Goal: Task Accomplishment & Management: Manage account settings

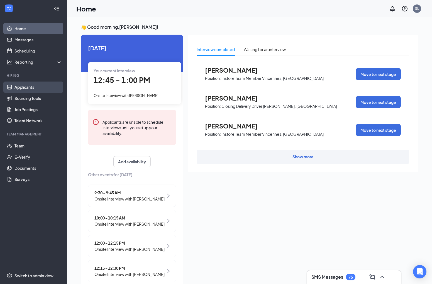
click at [20, 88] on link "Applicants" at bounding box center [38, 86] width 48 height 11
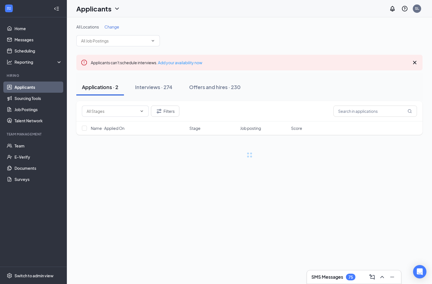
click at [329, 276] on h3 "SMS Messages" at bounding box center [328, 276] width 32 height 6
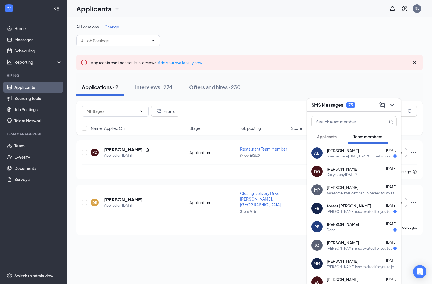
click at [329, 134] on span "Applicants" at bounding box center [327, 136] width 20 height 5
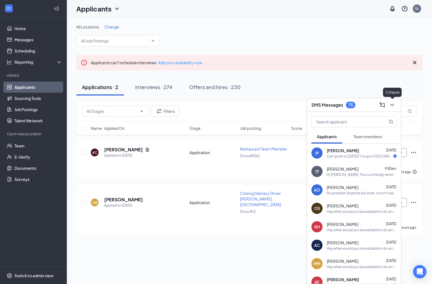
click at [394, 102] on icon "ChevronDown" at bounding box center [392, 104] width 7 height 7
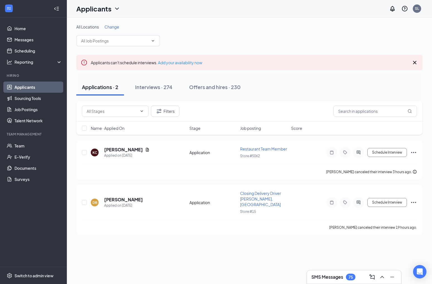
click at [111, 28] on span "Change" at bounding box center [112, 26] width 15 height 5
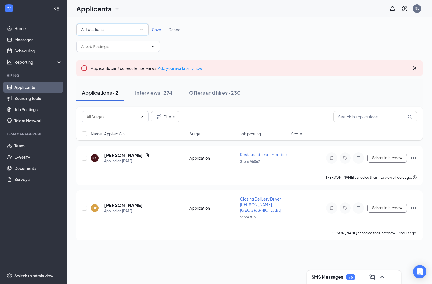
click at [110, 28] on div "All Locations" at bounding box center [112, 29] width 63 height 7
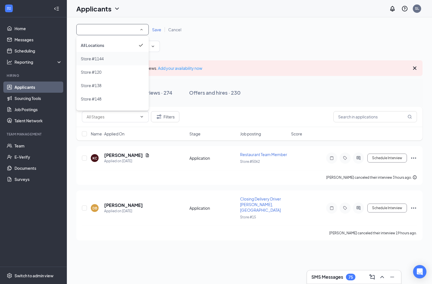
click at [106, 57] on div "Store #1144" at bounding box center [113, 58] width 64 height 7
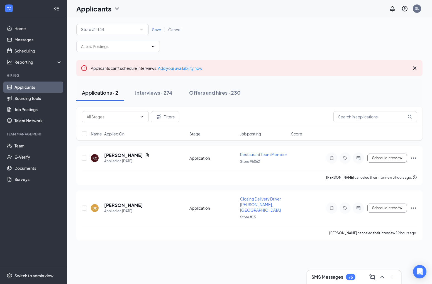
click at [156, 30] on span "Save" at bounding box center [156, 29] width 9 height 5
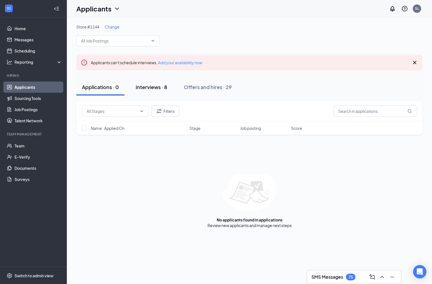
click at [156, 84] on div "Interviews · 8" at bounding box center [152, 86] width 32 height 7
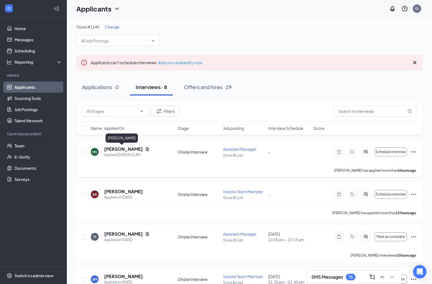
click at [119, 150] on h5 "[PERSON_NAME]" at bounding box center [123, 149] width 39 height 6
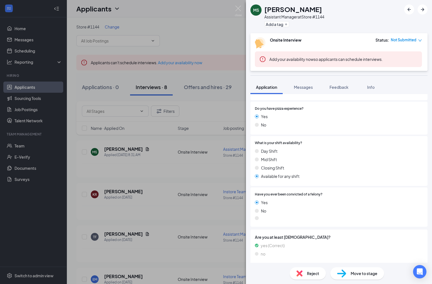
scroll to position [241, 0]
click at [238, 14] on img at bounding box center [238, 11] width 7 height 11
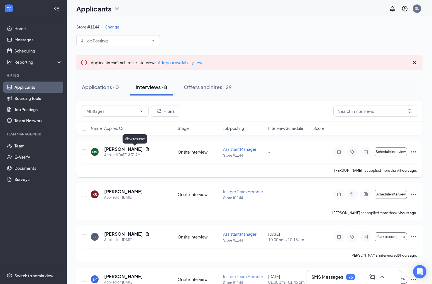
click at [145, 148] on icon "Document" at bounding box center [147, 149] width 4 height 4
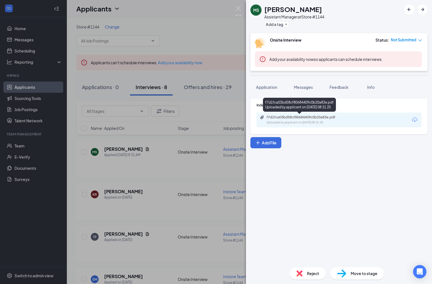
click at [281, 123] on div "Uploaded by applicant on [DATE] 08:31:25" at bounding box center [309, 122] width 84 height 4
click at [239, 9] on img at bounding box center [238, 11] width 7 height 11
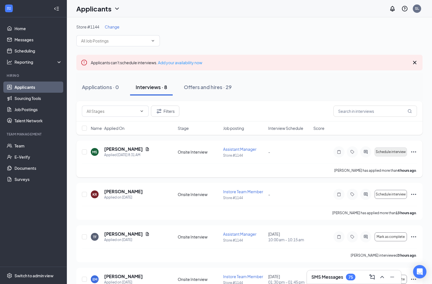
click at [385, 151] on span "Schedule interview" at bounding box center [391, 152] width 30 height 4
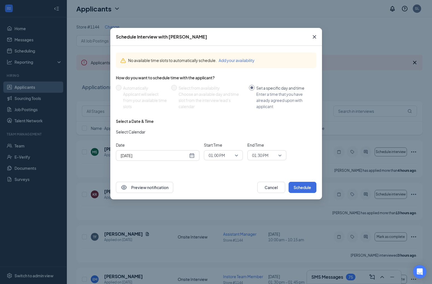
click at [192, 155] on div "[DATE]" at bounding box center [158, 155] width 74 height 6
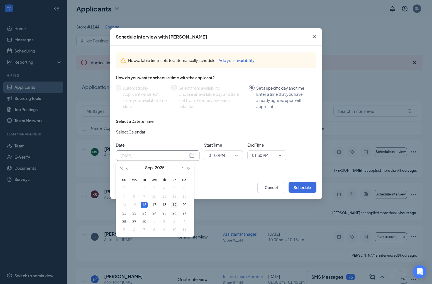
type input "[DATE]"
click at [174, 205] on div "19" at bounding box center [174, 204] width 7 height 7
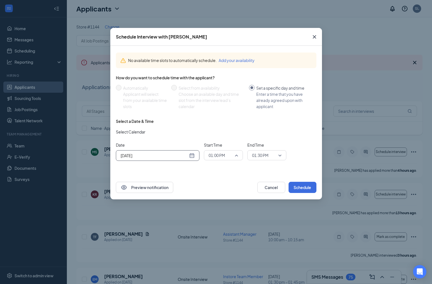
click at [232, 155] on span "01:00 PM" at bounding box center [221, 155] width 25 height 8
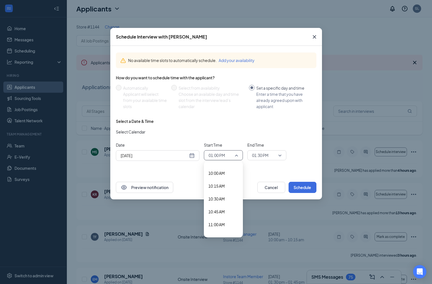
scroll to position [507, 0]
click at [216, 189] on span "10:15 AM" at bounding box center [217, 189] width 16 height 6
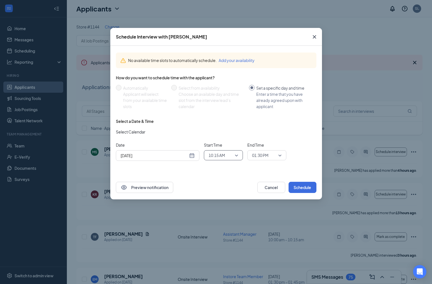
click at [266, 153] on span "01:30 PM" at bounding box center [260, 155] width 16 height 8
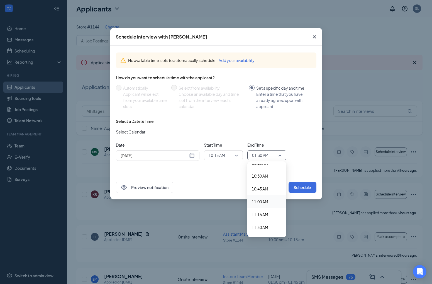
scroll to position [521, 0]
click at [265, 188] on span "10:30 AM" at bounding box center [260, 187] width 16 height 6
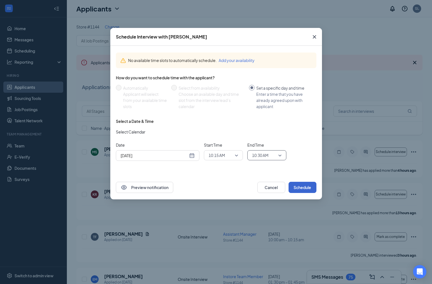
click at [301, 188] on button "Schedule" at bounding box center [303, 186] width 28 height 11
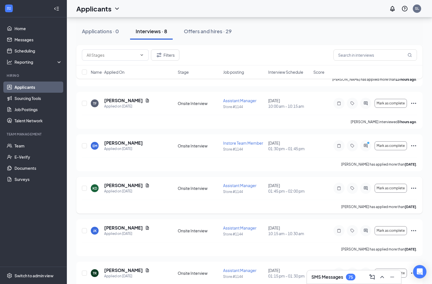
scroll to position [135, 0]
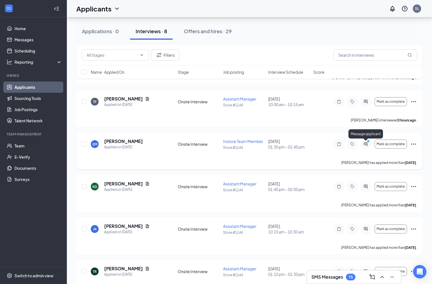
click at [366, 144] on icon "ActiveChat" at bounding box center [366, 144] width 7 height 4
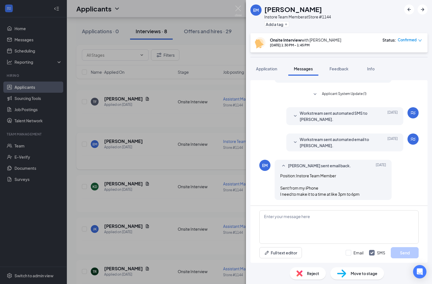
scroll to position [133, 0]
click at [239, 13] on img at bounding box center [238, 11] width 7 height 11
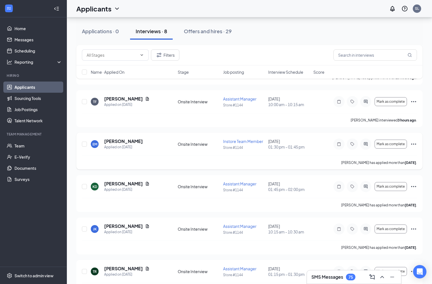
click at [415, 143] on icon "Ellipses" at bounding box center [414, 144] width 7 height 7
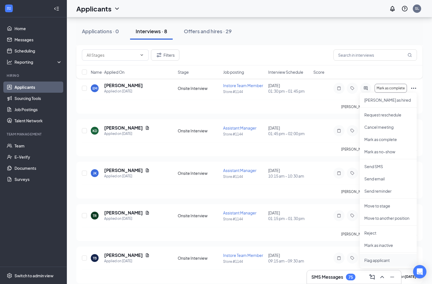
scroll to position [190, 0]
click at [384, 117] on p "Request reschedule" at bounding box center [389, 115] width 48 height 6
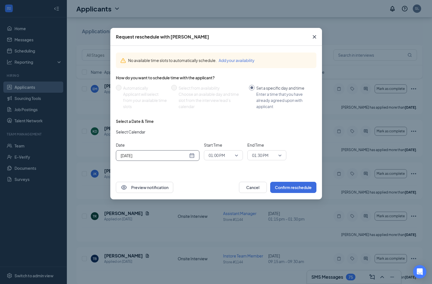
click at [194, 153] on div "[DATE]" at bounding box center [158, 155] width 74 height 6
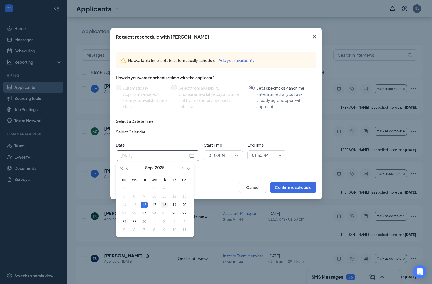
type input "[DATE]"
click at [166, 205] on div "18" at bounding box center [164, 204] width 7 height 7
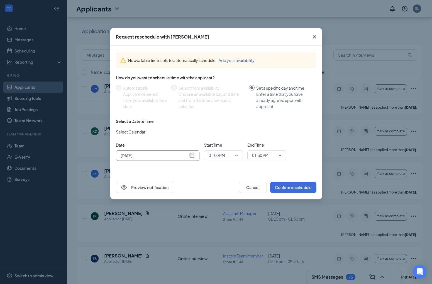
click at [223, 155] on span "01:00 PM" at bounding box center [217, 155] width 16 height 8
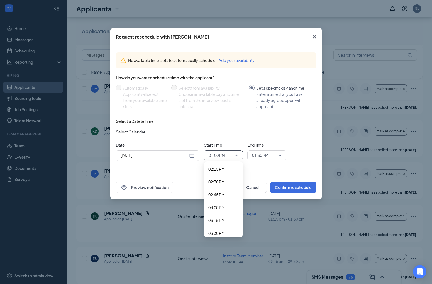
scroll to position [737, 0]
click at [214, 205] on span "03:00 PM" at bounding box center [217, 203] width 16 height 6
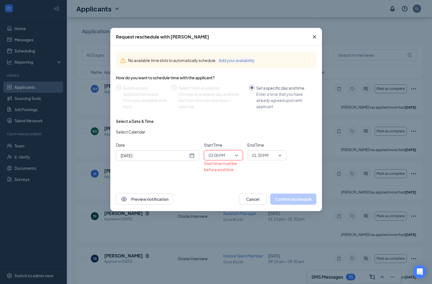
click at [277, 154] on span "01:30 PM" at bounding box center [267, 155] width 30 height 8
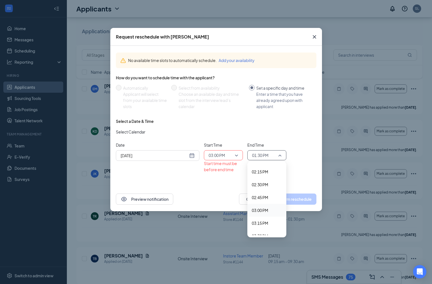
scroll to position [732, 0]
click at [261, 223] on span "03:15 PM" at bounding box center [260, 221] width 16 height 6
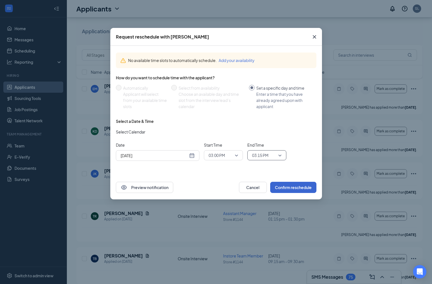
click at [294, 185] on button "Confirm reschedule" at bounding box center [293, 186] width 46 height 11
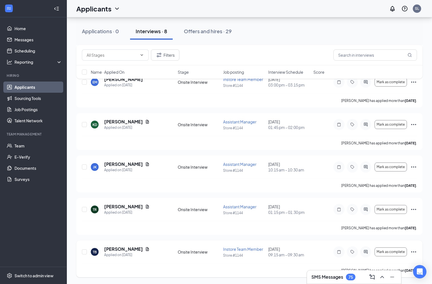
scroll to position [197, 0]
click at [417, 251] on icon "Ellipses" at bounding box center [414, 251] width 7 height 7
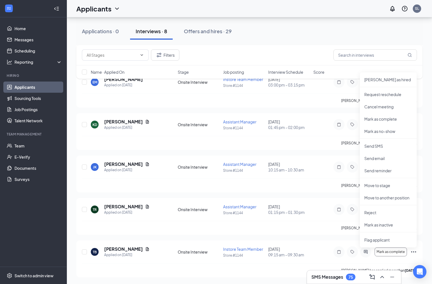
click at [431, 244] on div "Store #1144 Change Applicants can't schedule interviews. Add your availability …" at bounding box center [249, 51] width 365 height 463
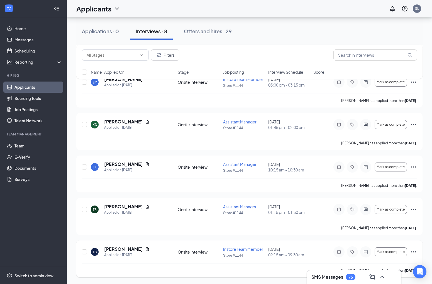
click at [416, 251] on icon "Ellipses" at bounding box center [413, 251] width 5 height 1
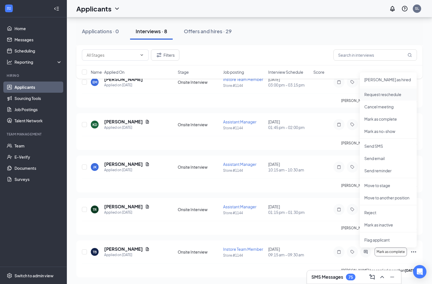
click at [380, 96] on p "Request reschedule" at bounding box center [389, 94] width 48 height 6
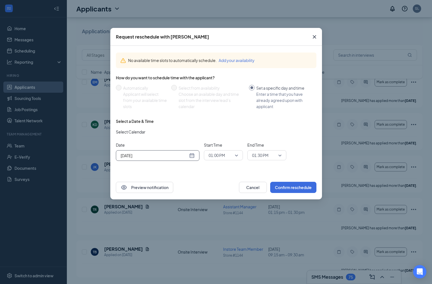
click at [193, 156] on div "[DATE]" at bounding box center [158, 155] width 74 height 6
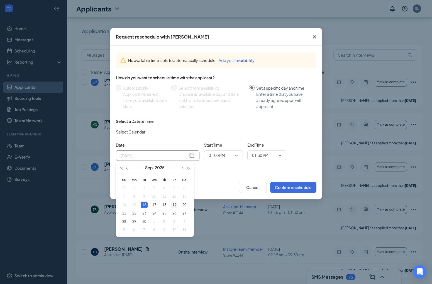
type input "[DATE]"
click at [173, 205] on div "19" at bounding box center [174, 204] width 7 height 7
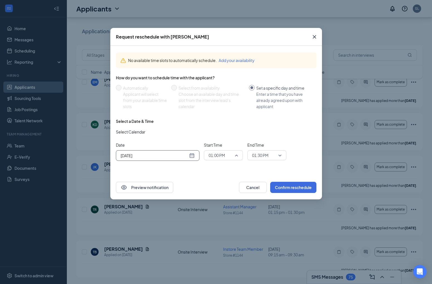
click at [225, 156] on span "01:00 PM" at bounding box center [217, 155] width 16 height 8
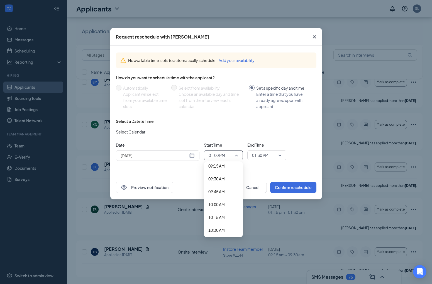
scroll to position [473, 0]
click at [226, 143] on span "Start Time" at bounding box center [223, 145] width 39 height 6
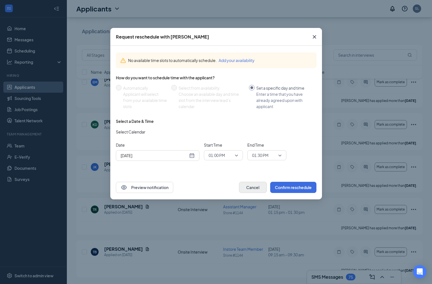
click at [253, 186] on button "Cancel" at bounding box center [253, 186] width 28 height 11
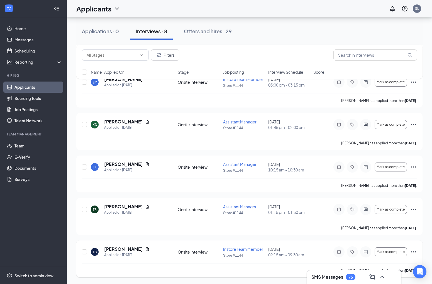
scroll to position [197, 0]
click at [416, 253] on icon "Ellipses" at bounding box center [414, 251] width 7 height 7
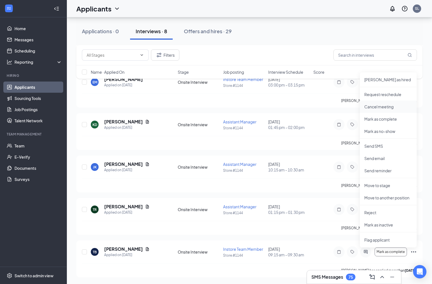
click at [377, 106] on p "Cancel meeting" at bounding box center [389, 107] width 48 height 6
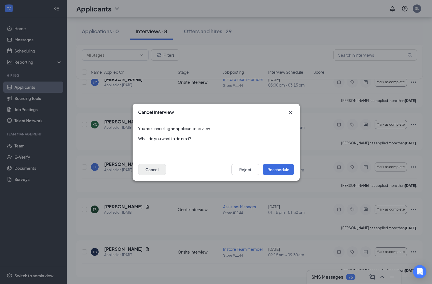
click at [146, 167] on button "Cancel" at bounding box center [152, 169] width 28 height 11
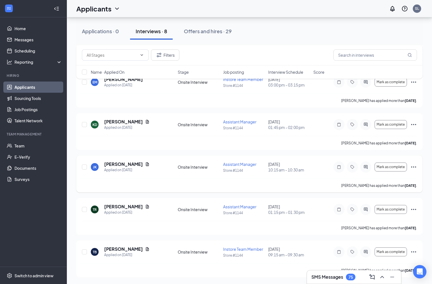
click at [412, 167] on icon "Ellipses" at bounding box center [413, 166] width 5 height 1
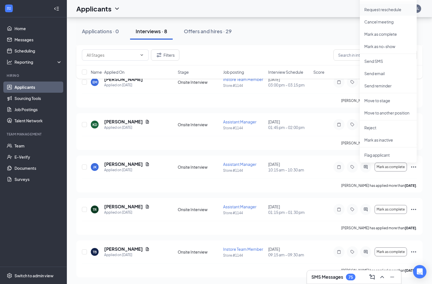
click at [377, 8] on p "Request reschedule" at bounding box center [389, 10] width 48 height 6
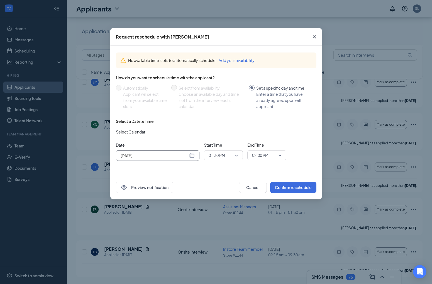
click at [190, 156] on div "[DATE]" at bounding box center [158, 155] width 74 height 6
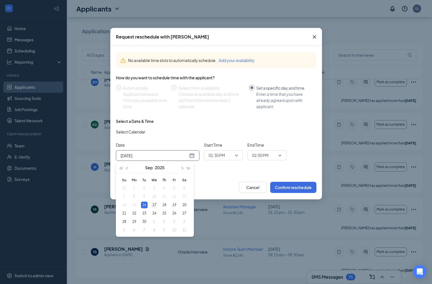
type input "[DATE]"
click at [152, 206] on div "17" at bounding box center [154, 204] width 7 height 7
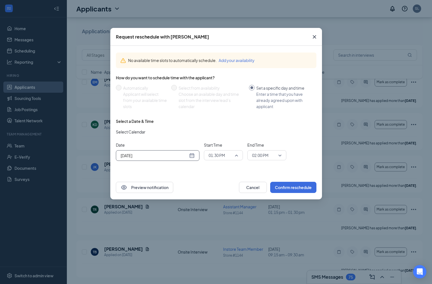
click at [219, 157] on span "01:30 PM" at bounding box center [217, 155] width 16 height 8
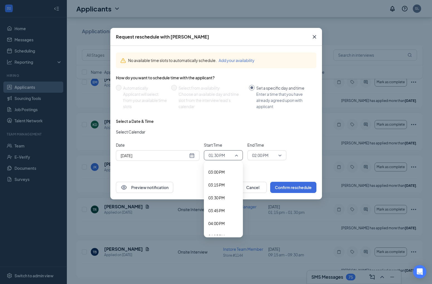
scroll to position [774, 0]
click at [222, 217] on span "04:00 PM" at bounding box center [217, 217] width 16 height 6
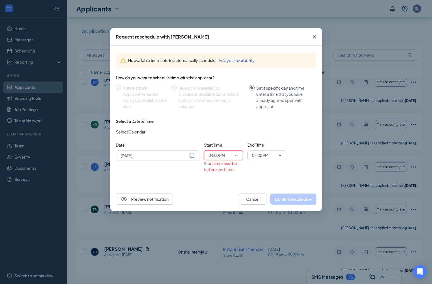
click at [268, 153] on span "02:00 PM" at bounding box center [260, 155] width 16 height 8
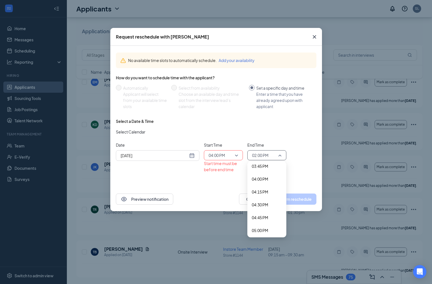
scroll to position [818, 0]
click at [262, 186] on span "04:15 PM" at bounding box center [260, 186] width 16 height 6
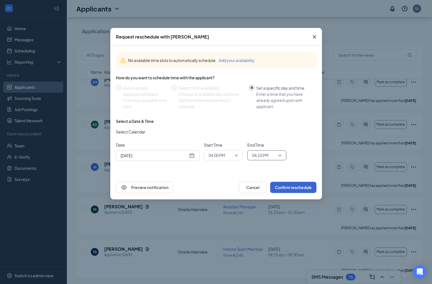
drag, startPoint x: 80, startPoint y: 17, endPoint x: 293, endPoint y: 188, distance: 273.4
click at [293, 188] on button "Confirm reschedule" at bounding box center [293, 186] width 46 height 11
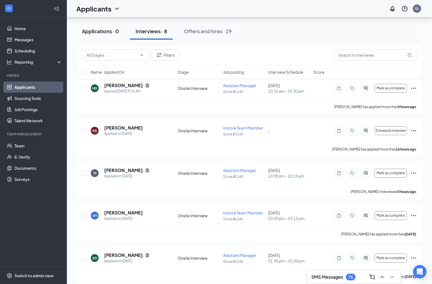
scroll to position [39, 0]
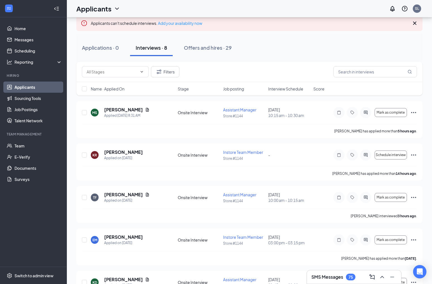
click at [27, 87] on link "Applicants" at bounding box center [38, 86] width 48 height 11
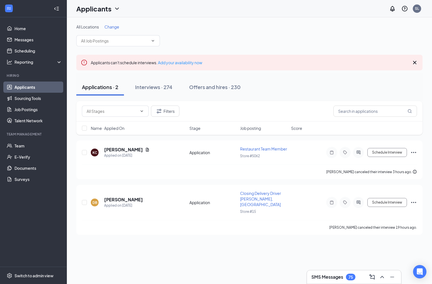
click at [113, 28] on span "Change" at bounding box center [112, 26] width 15 height 5
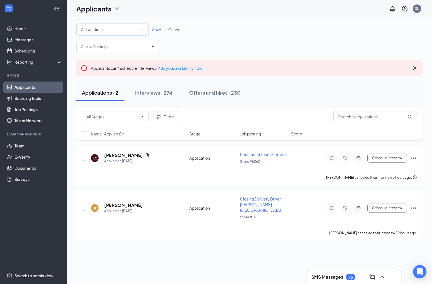
click at [119, 32] on div "All Locations" at bounding box center [112, 29] width 63 height 7
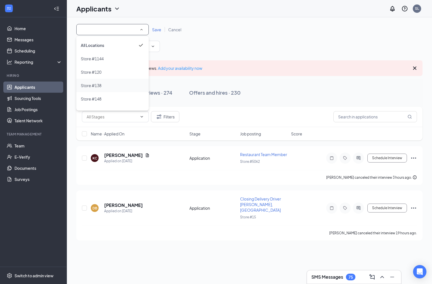
click at [98, 86] on span "Store #138" at bounding box center [91, 85] width 21 height 5
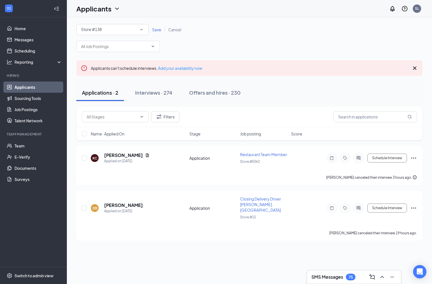
click at [156, 33] on div "All Locations Store #138 Save Cancel" at bounding box center [249, 29] width 347 height 11
click at [156, 29] on span "Save" at bounding box center [156, 29] width 9 height 5
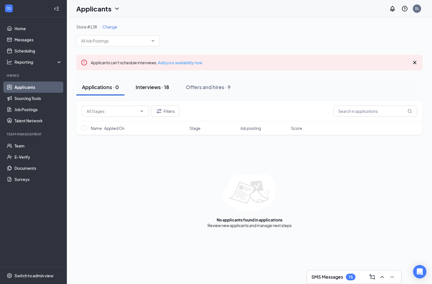
click at [161, 88] on div "Interviews · 18" at bounding box center [152, 86] width 33 height 7
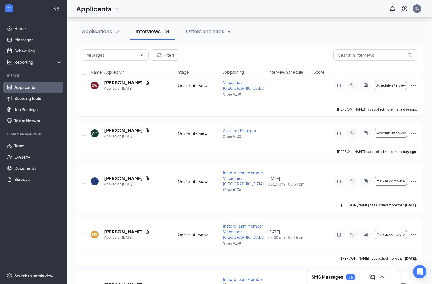
scroll to position [497, 0]
click at [416, 177] on icon "Ellipses" at bounding box center [414, 180] width 7 height 7
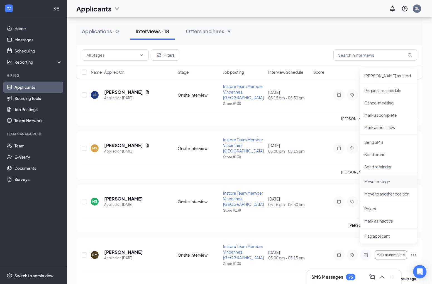
scroll to position [596, 0]
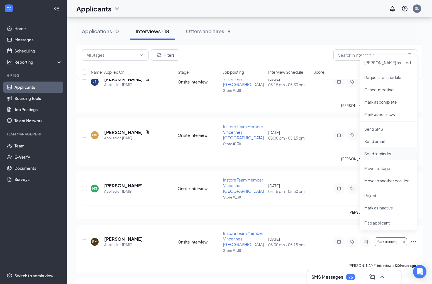
click at [379, 153] on p "Send reminder" at bounding box center [389, 154] width 48 height 6
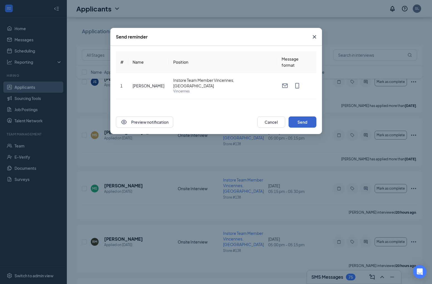
click at [300, 122] on button "Send" at bounding box center [303, 121] width 28 height 11
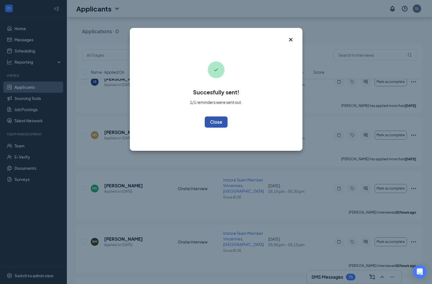
click at [219, 122] on button "OK" at bounding box center [216, 121] width 23 height 11
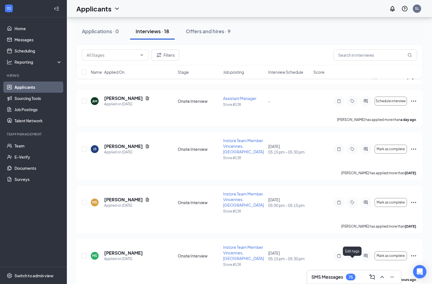
scroll to position [525, 0]
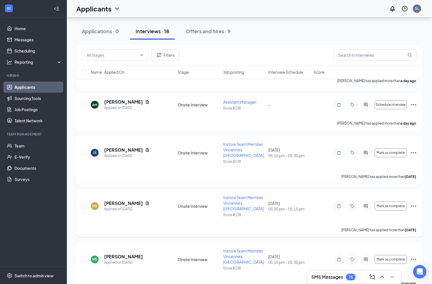
click at [414, 202] on icon "Ellipses" at bounding box center [414, 205] width 7 height 7
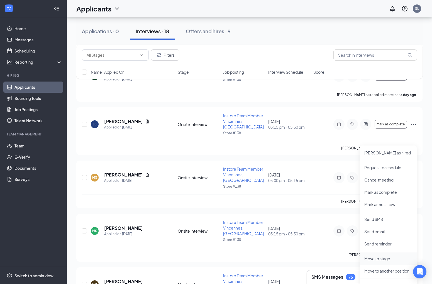
scroll to position [555, 0]
click at [374, 244] on p "Send reminder" at bounding box center [389, 243] width 48 height 6
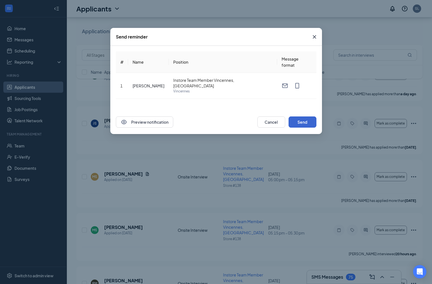
click at [304, 120] on button "Send" at bounding box center [303, 121] width 28 height 11
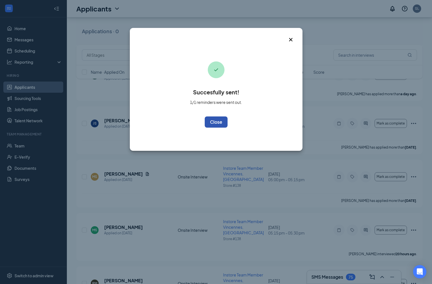
click at [216, 123] on button "OK" at bounding box center [216, 121] width 23 height 11
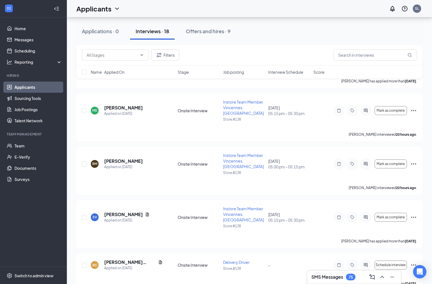
scroll to position [674, 0]
